Goal: Find specific page/section: Find specific page/section

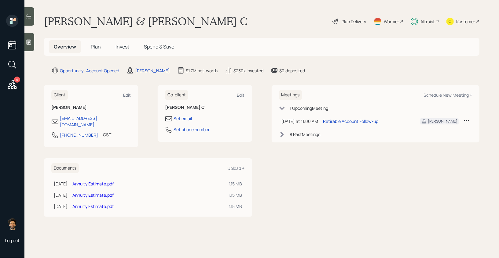
click at [93, 43] on span "Plan" at bounding box center [96, 46] width 10 height 7
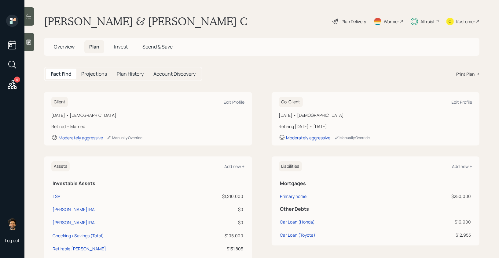
click at [68, 47] on span "Overview" at bounding box center [64, 46] width 21 height 7
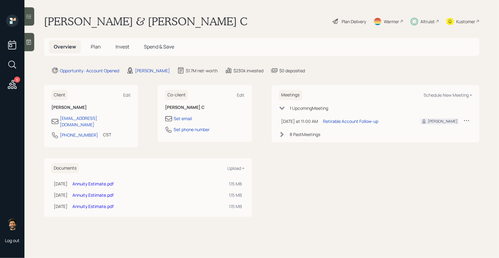
click at [93, 47] on span "Plan" at bounding box center [96, 46] width 10 height 7
